Goal: Obtain resource: Download file/media

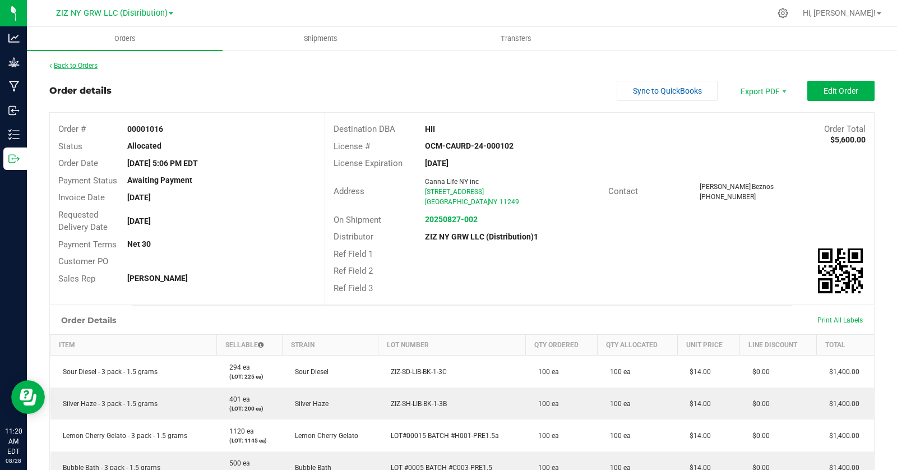
click at [79, 65] on link "Back to Orders" at bounding box center [73, 66] width 48 height 8
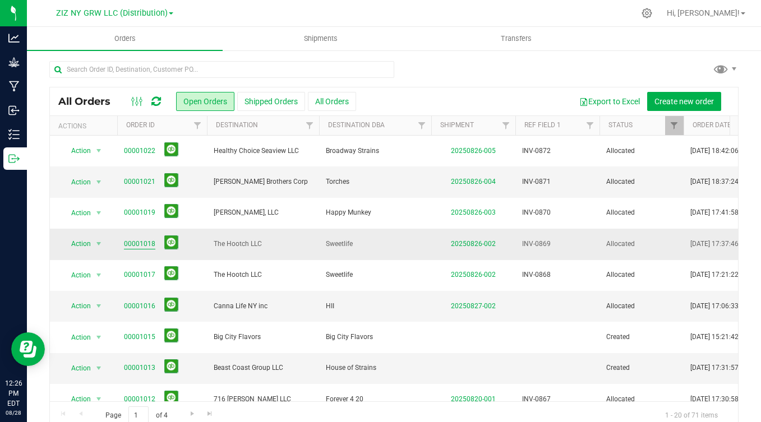
click at [142, 246] on link "00001018" at bounding box center [139, 244] width 31 height 11
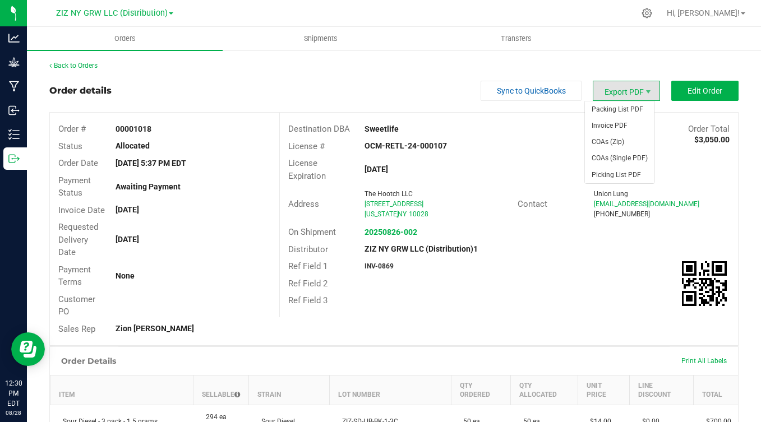
click at [628, 90] on span "Export PDF" at bounding box center [626, 91] width 67 height 20
click at [624, 123] on span "Invoice PDF" at bounding box center [620, 126] width 70 height 16
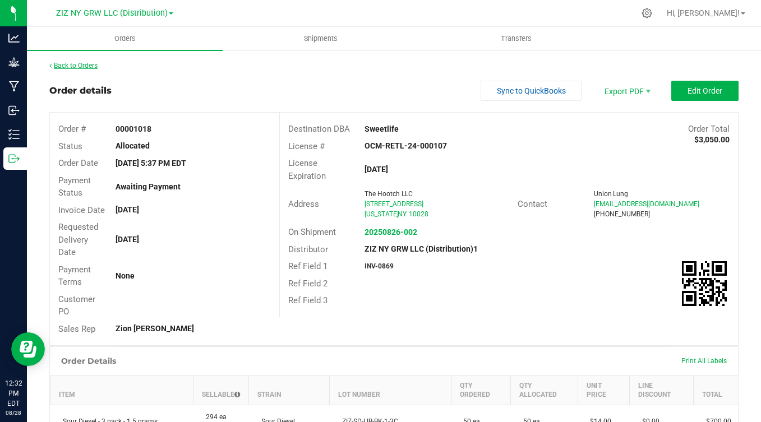
click at [75, 62] on link "Back to Orders" at bounding box center [73, 66] width 48 height 8
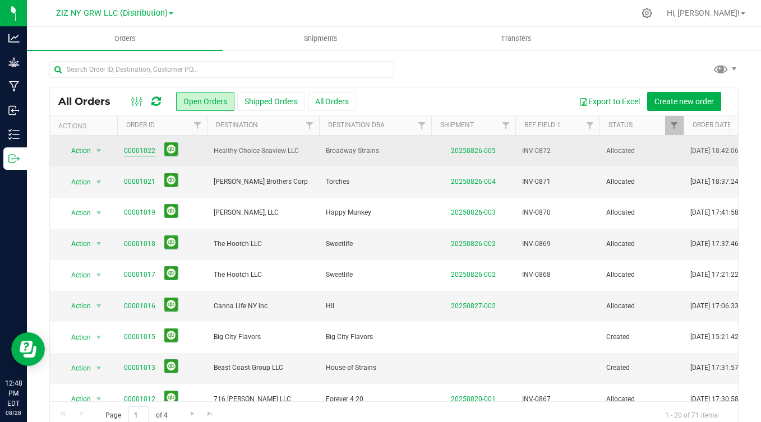
click at [145, 151] on link "00001022" at bounding box center [139, 151] width 31 height 11
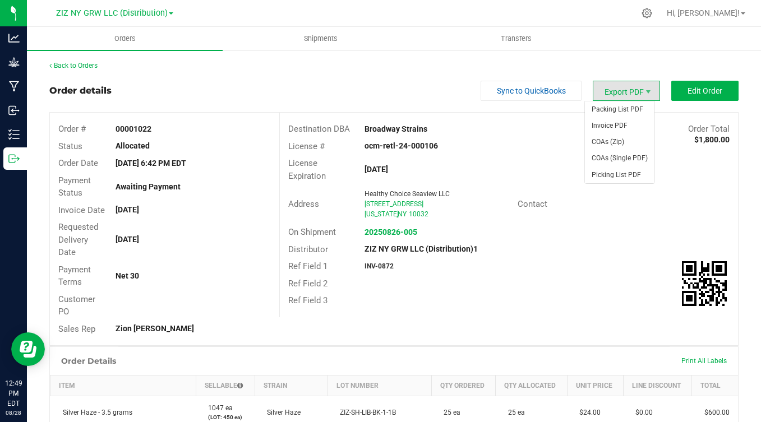
click at [625, 94] on span "Export PDF" at bounding box center [626, 91] width 67 height 20
click at [619, 121] on span "Invoice PDF" at bounding box center [620, 126] width 70 height 16
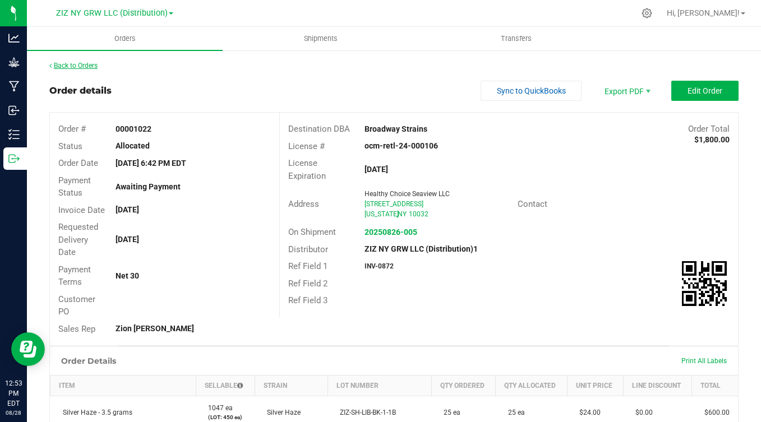
click at [75, 67] on link "Back to Orders" at bounding box center [73, 66] width 48 height 8
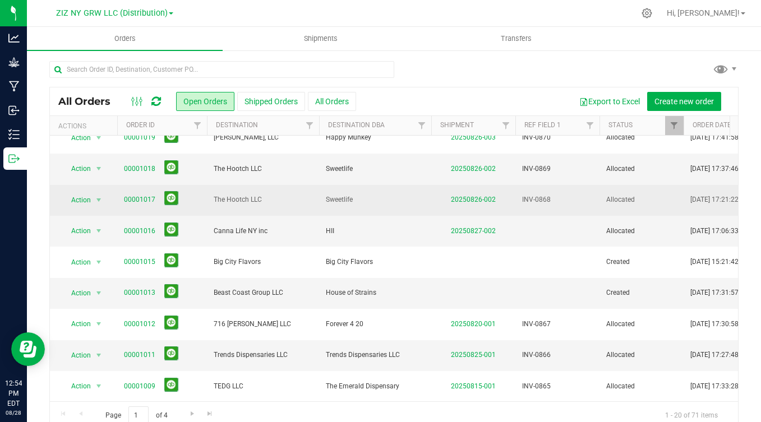
scroll to position [77, 0]
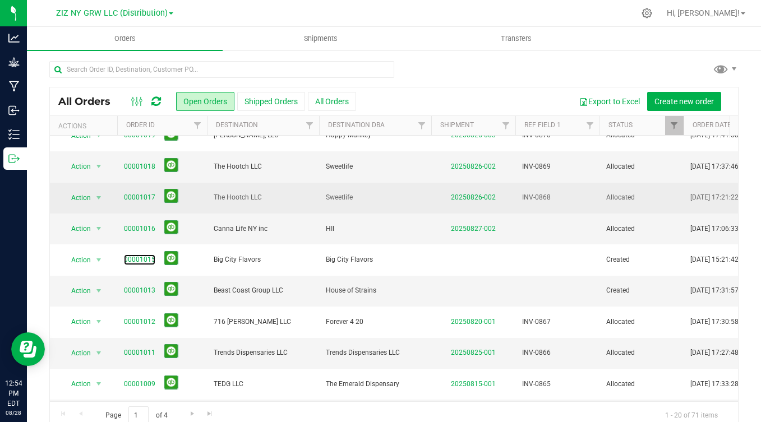
click at [150, 264] on link "00001015" at bounding box center [139, 260] width 31 height 11
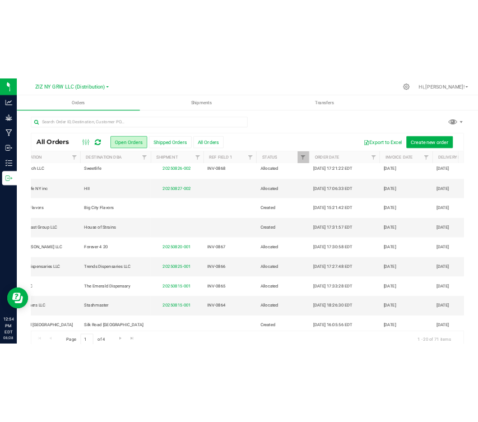
scroll to position [0, 195]
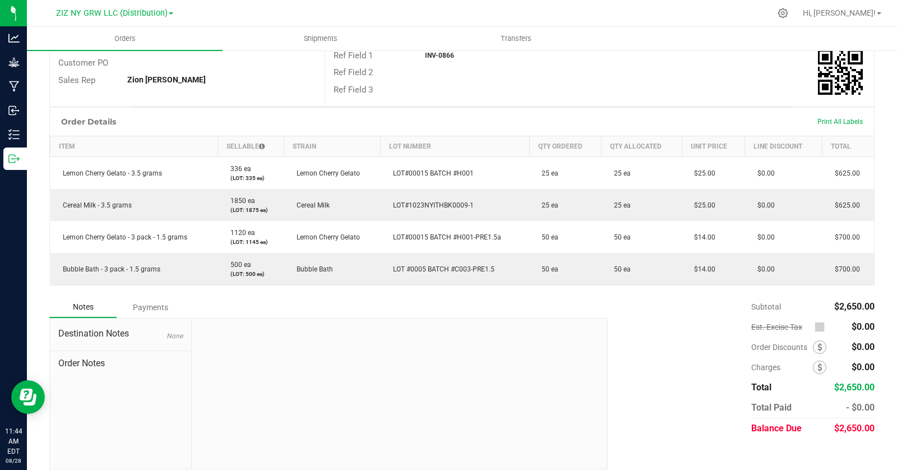
scroll to position [209, 0]
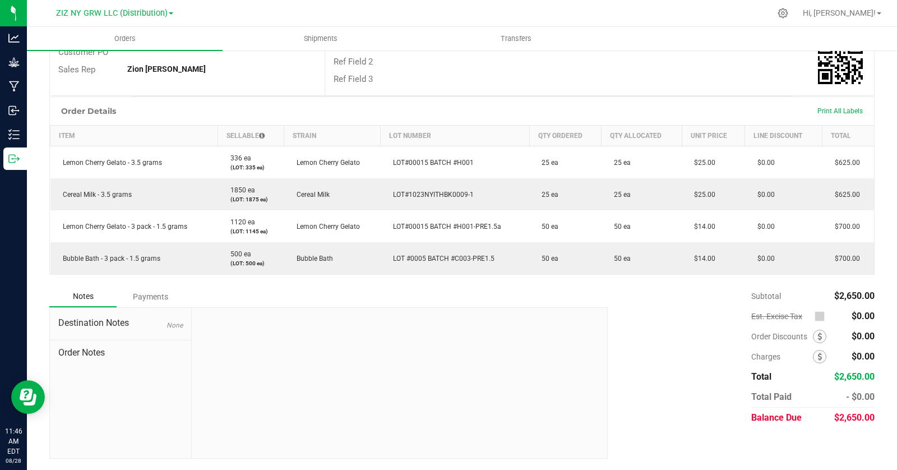
click at [646, 312] on div "Subtotal $2,650.00 Est. Excise Tax $0.00" at bounding box center [736, 357] width 275 height 142
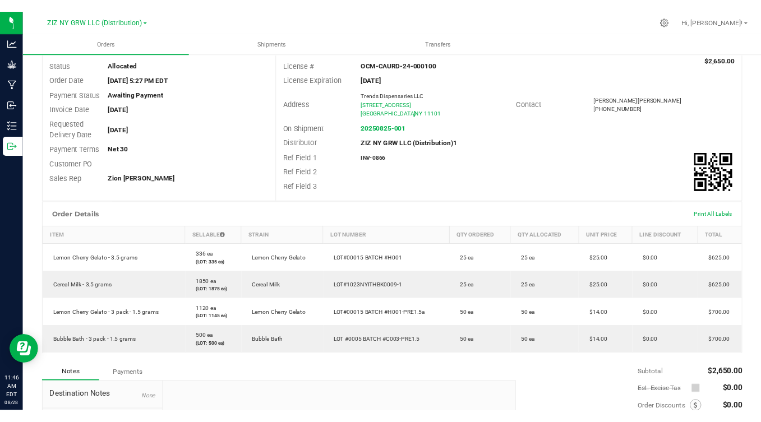
scroll to position [0, 0]
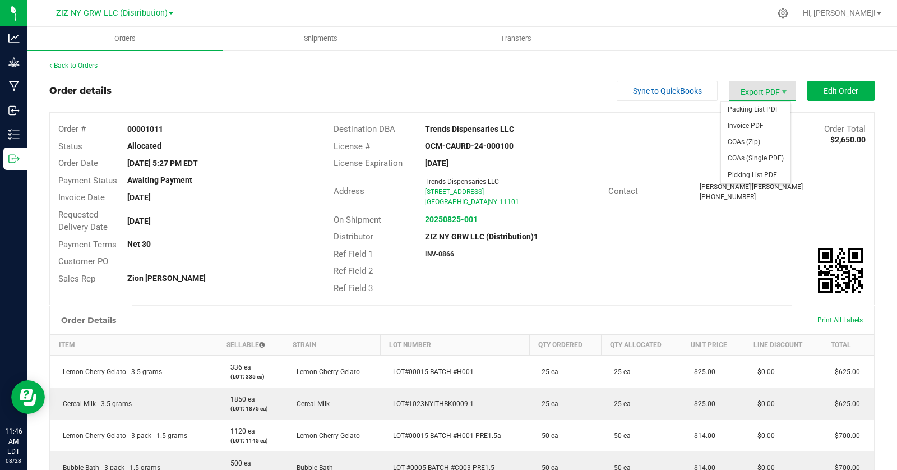
click at [754, 90] on span "Export PDF" at bounding box center [762, 91] width 67 height 20
click at [747, 127] on span "Invoice PDF" at bounding box center [756, 126] width 70 height 16
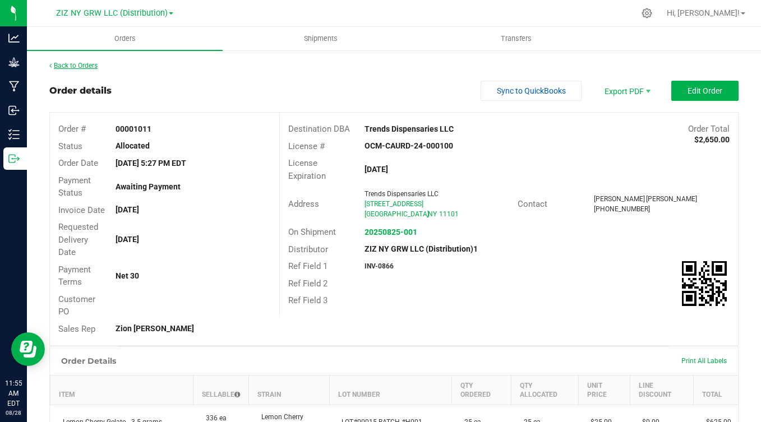
click at [84, 63] on link "Back to Orders" at bounding box center [73, 66] width 48 height 8
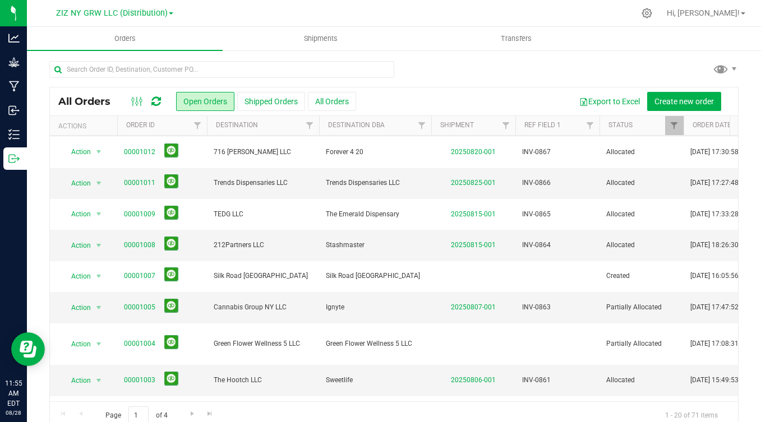
scroll to position [248, 0]
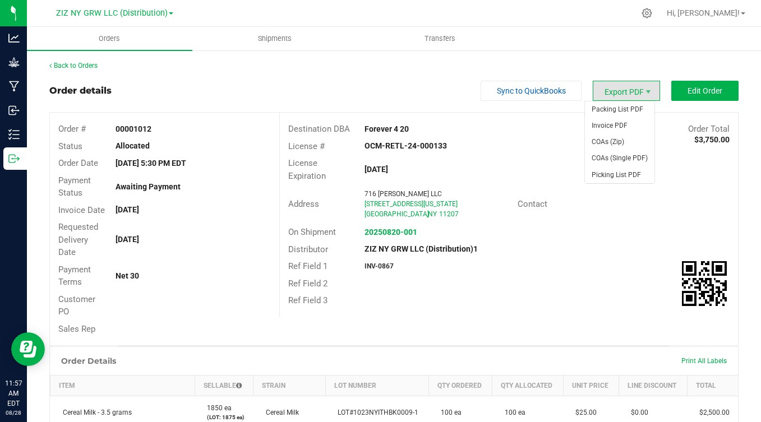
click at [611, 87] on span "Export PDF" at bounding box center [626, 91] width 67 height 20
click at [616, 118] on span "Invoice PDF" at bounding box center [620, 126] width 70 height 16
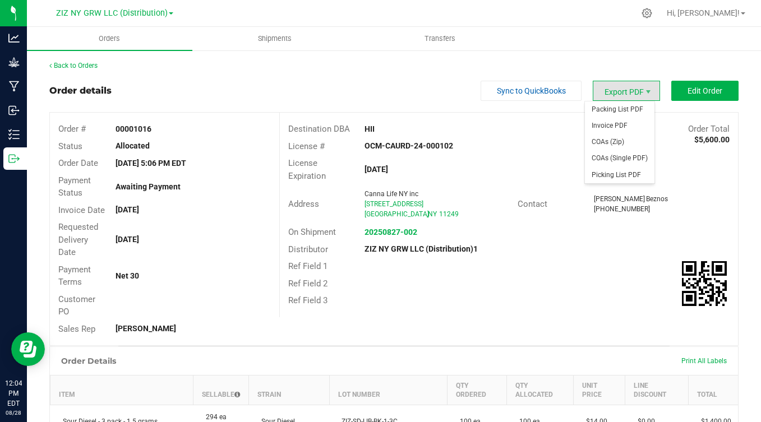
click at [622, 95] on span "Export PDF" at bounding box center [626, 91] width 67 height 20
click at [615, 124] on span "Invoice PDF" at bounding box center [620, 126] width 70 height 16
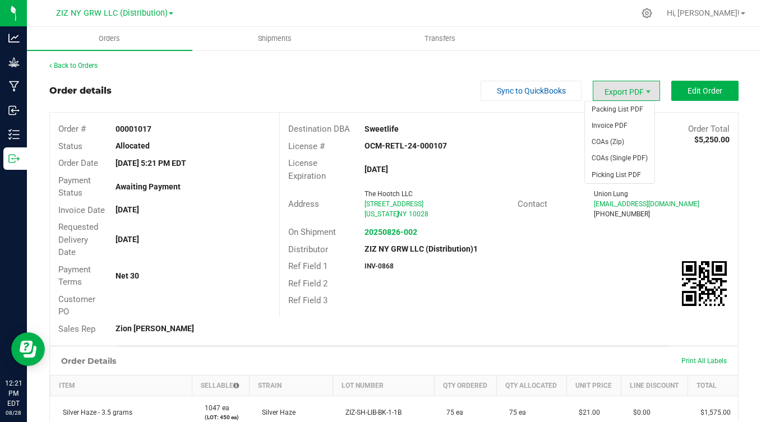
click at [622, 87] on span "Export PDF" at bounding box center [626, 91] width 67 height 20
click at [628, 121] on span "Invoice PDF" at bounding box center [620, 126] width 70 height 16
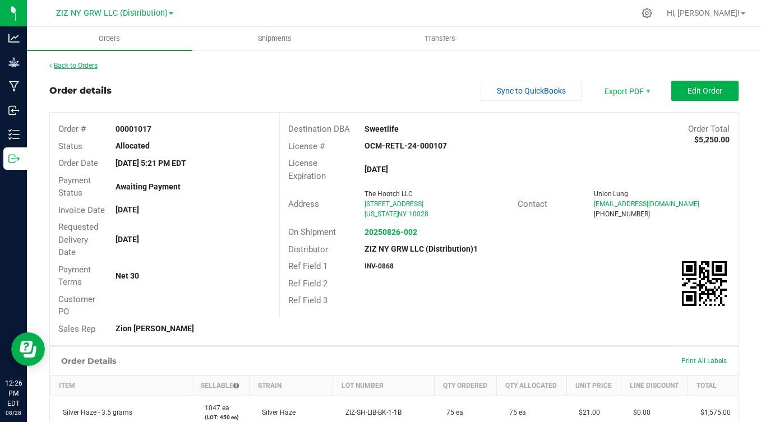
click at [84, 69] on link "Back to Orders" at bounding box center [73, 66] width 48 height 8
